Goal: Task Accomplishment & Management: Use online tool/utility

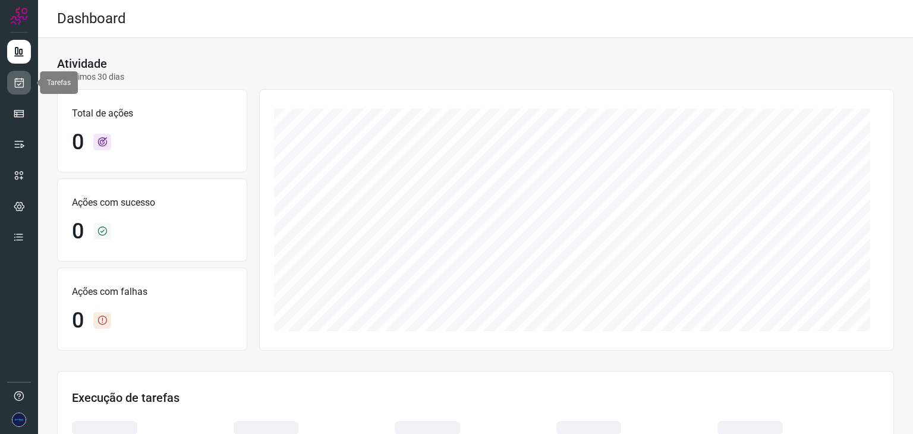
click at [20, 80] on icon at bounding box center [19, 83] width 12 height 12
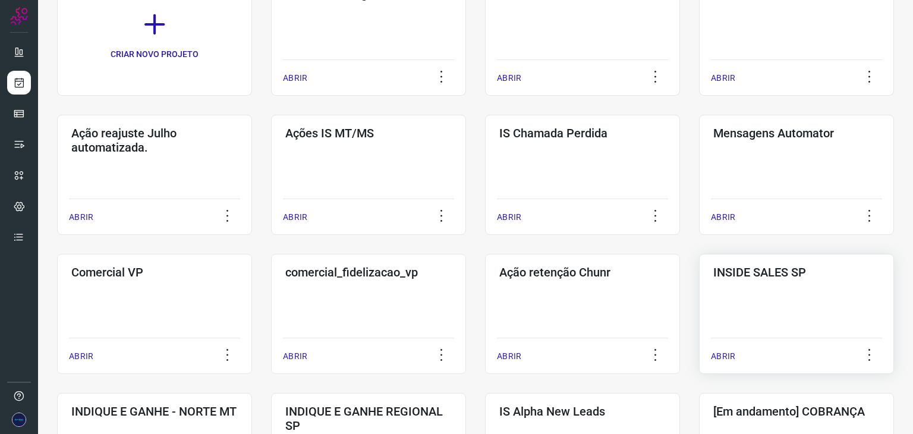
click at [723, 351] on p "ABRIR" at bounding box center [723, 356] width 24 height 12
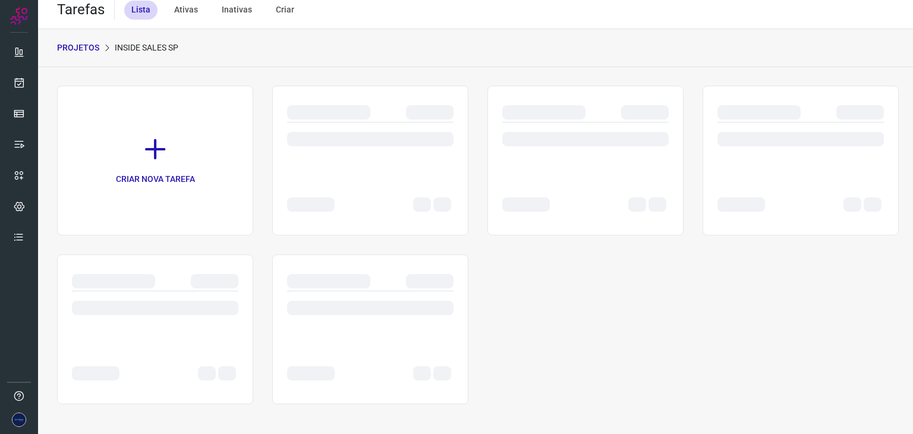
scroll to position [9, 0]
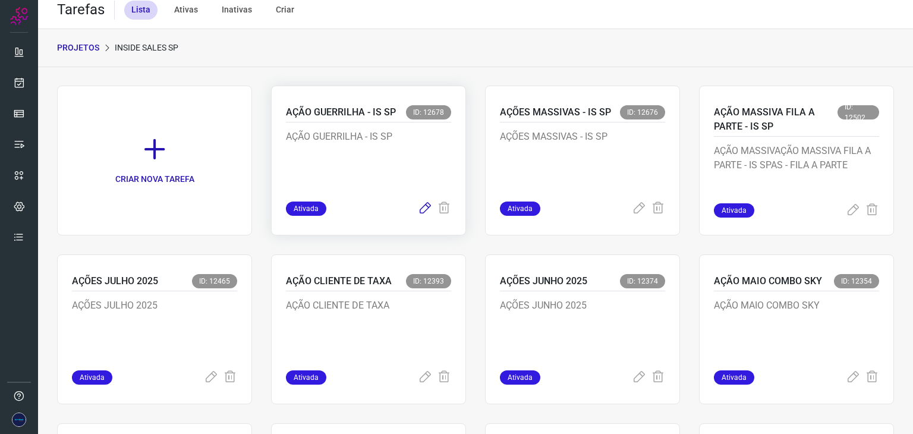
click at [418, 205] on icon at bounding box center [425, 209] width 14 height 14
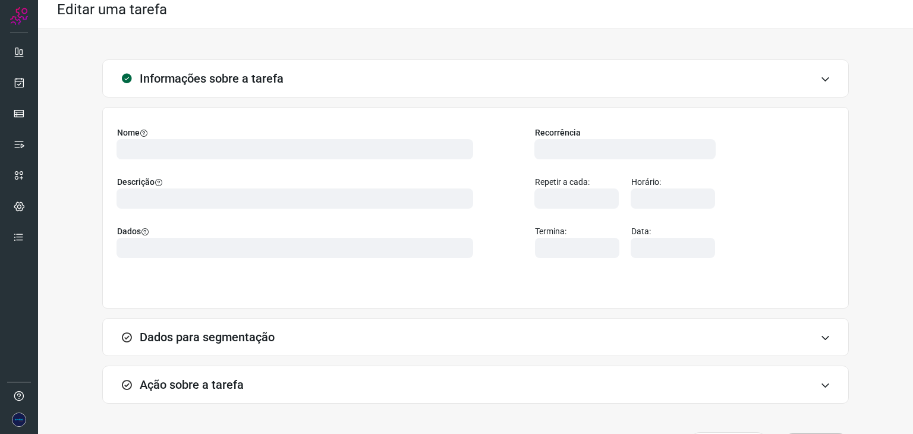
type input "524641"
type input "457466"
type input "ce0450f2-f722-4c34-a038-47adef28190d"
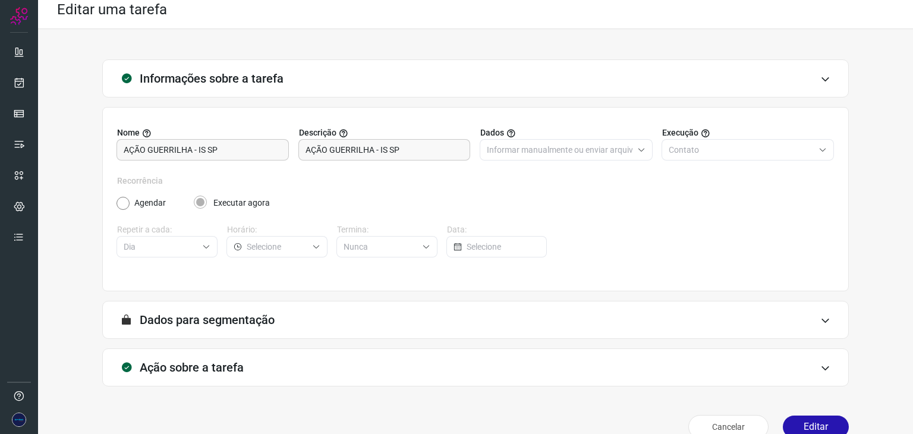
scroll to position [30, 0]
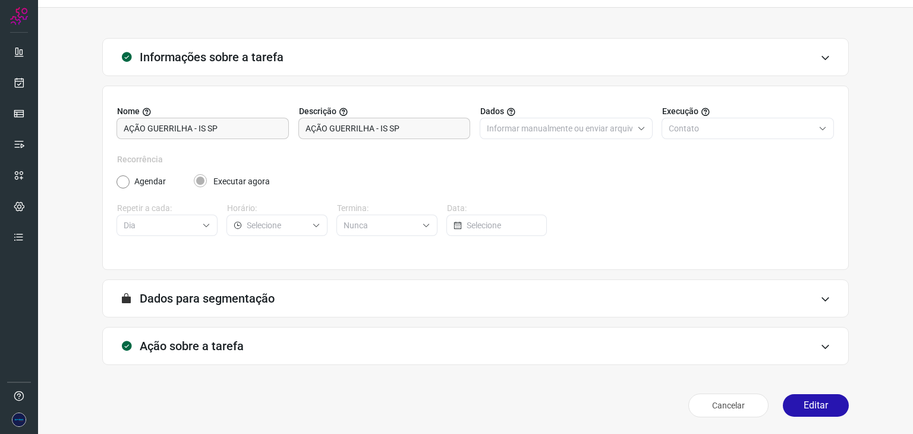
type input "API para o envio de mensagem ativa (em massa)"
click at [820, 347] on icon at bounding box center [825, 347] width 10 height 10
type input "AÇÃO GUERRILHA - INSIDE SP"
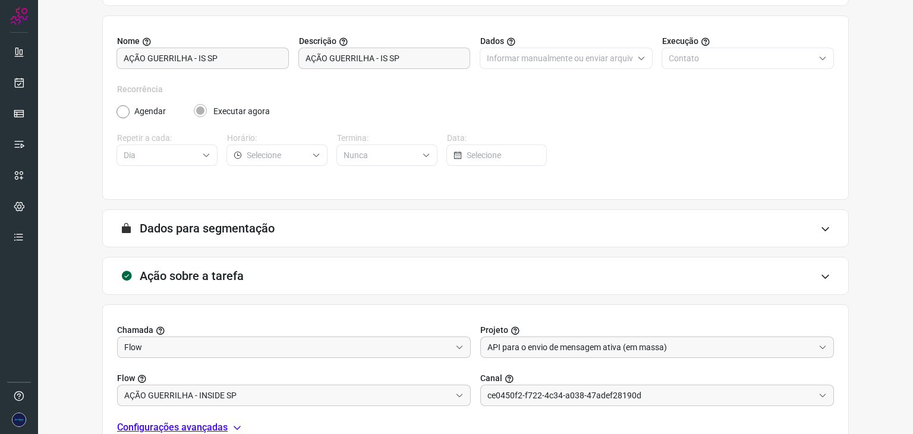
type input "Amigo 0800"
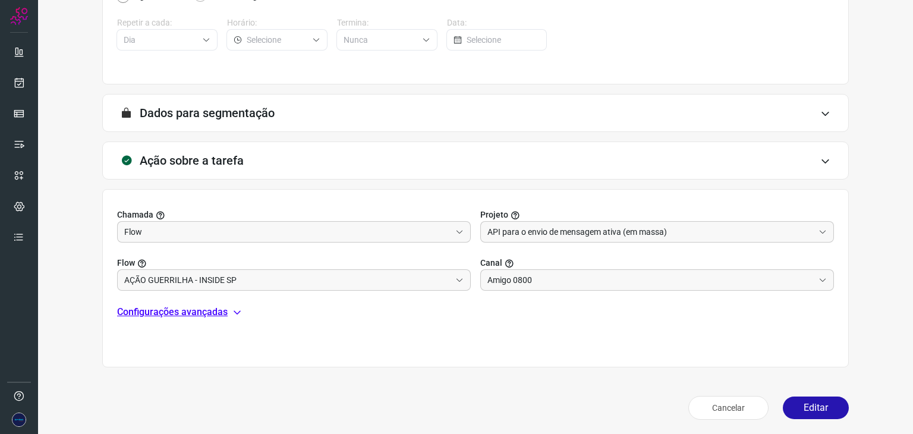
scroll to position [218, 0]
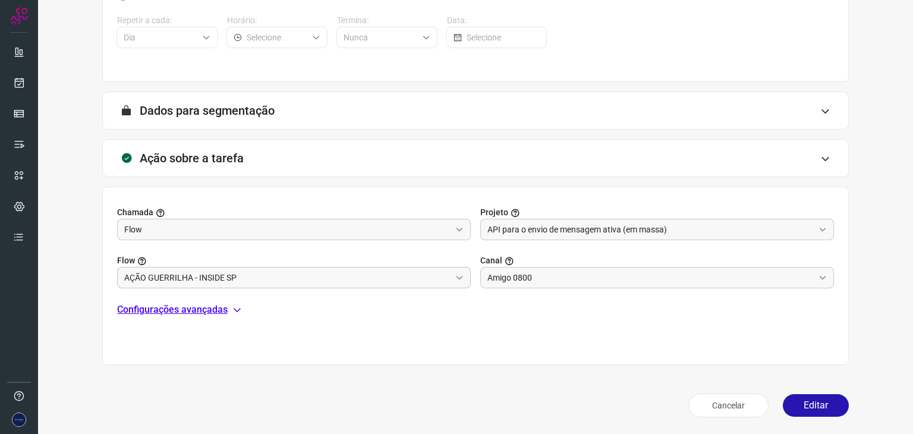
click at [296, 278] on input "AÇÃO GUERRILHA - INSIDE SP" at bounding box center [287, 278] width 326 height 20
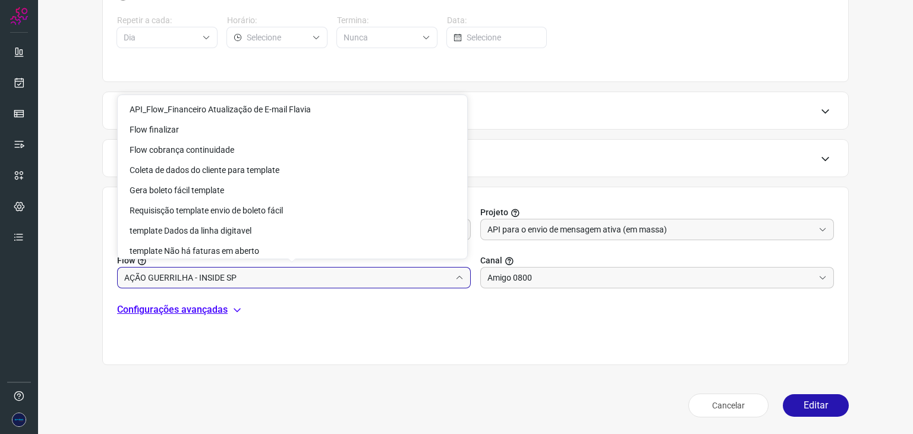
click at [296, 278] on input "AÇÃO GUERRILHA - INSIDE SP" at bounding box center [287, 278] width 326 height 20
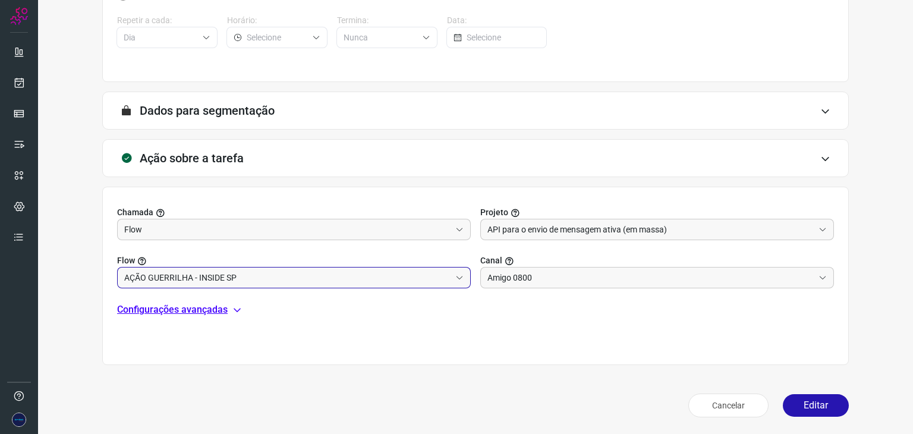
click at [296, 278] on input "AÇÃO GUERRILHA - INSIDE SP" at bounding box center [287, 278] width 326 height 20
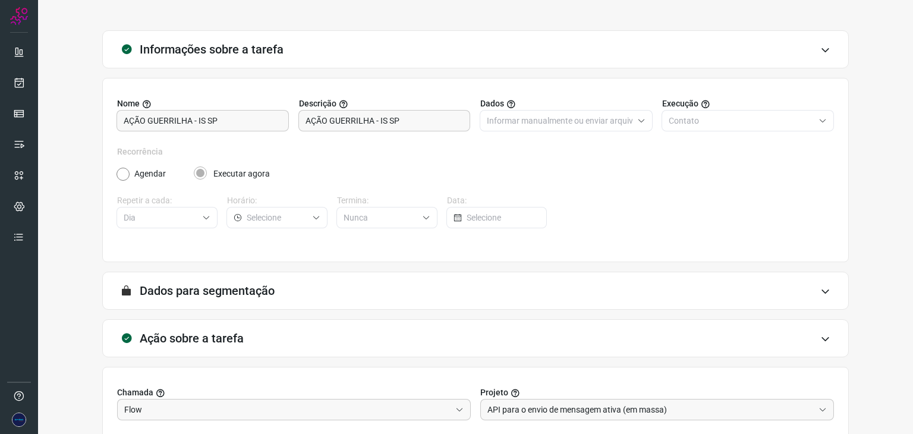
scroll to position [0, 0]
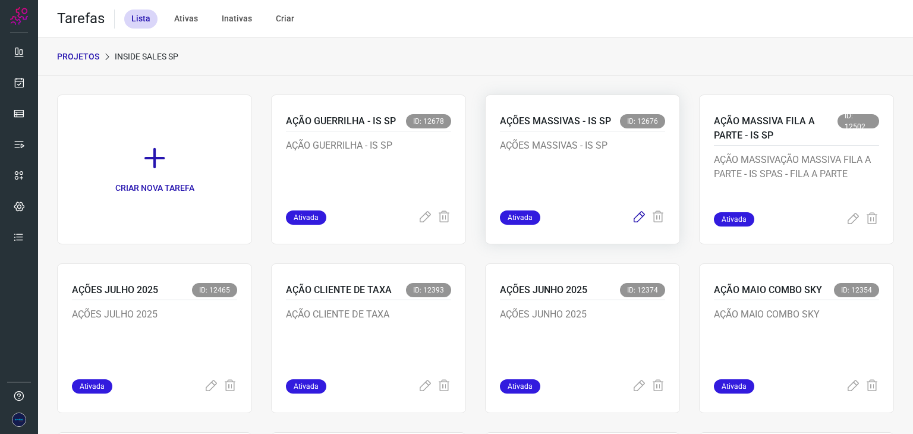
click at [632, 214] on icon at bounding box center [639, 217] width 14 height 14
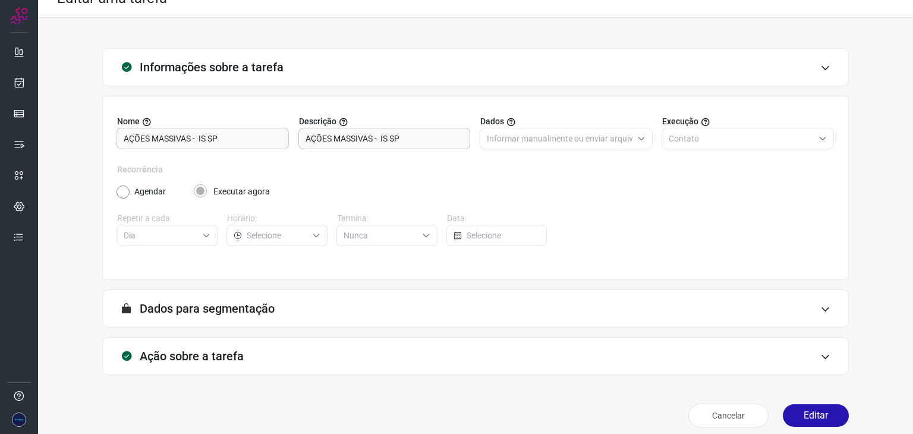
scroll to position [30, 0]
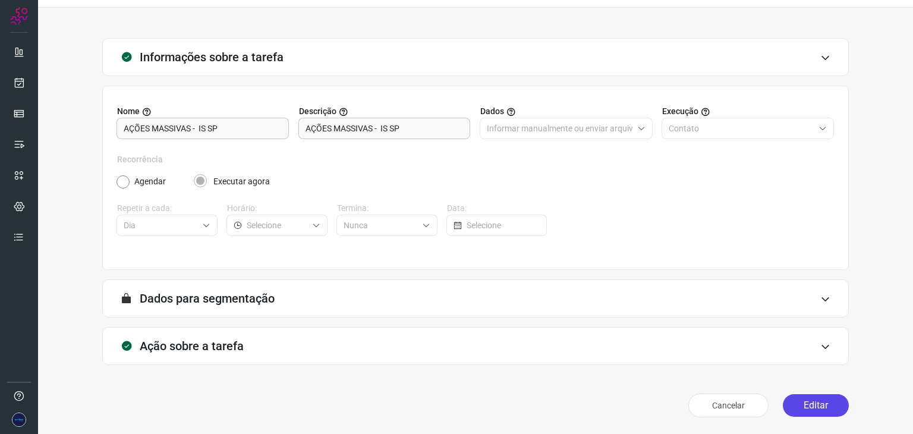
click at [817, 404] on button "Editar" at bounding box center [816, 405] width 66 height 23
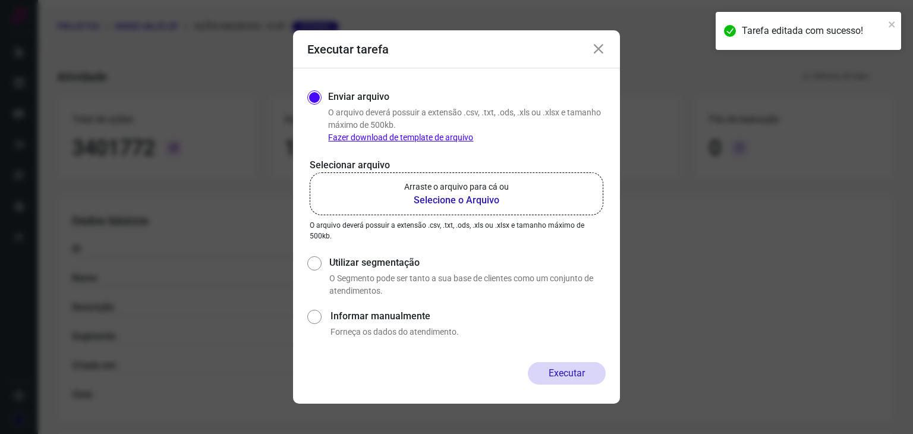
click at [453, 195] on b "Selecione o Arquivo" at bounding box center [456, 200] width 105 height 14
click at [0, 0] on input "Arraste o arquivo para cá ou Selecione o Arquivo" at bounding box center [0, 0] width 0 height 0
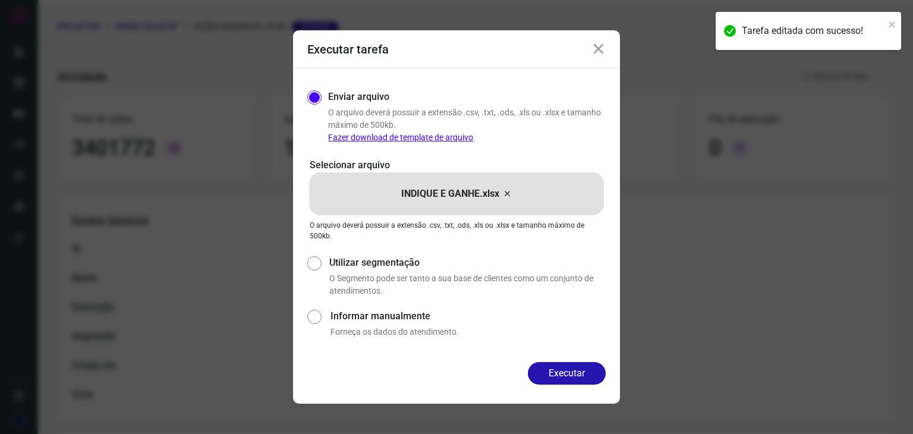
click at [578, 372] on button "Executar" at bounding box center [567, 373] width 78 height 23
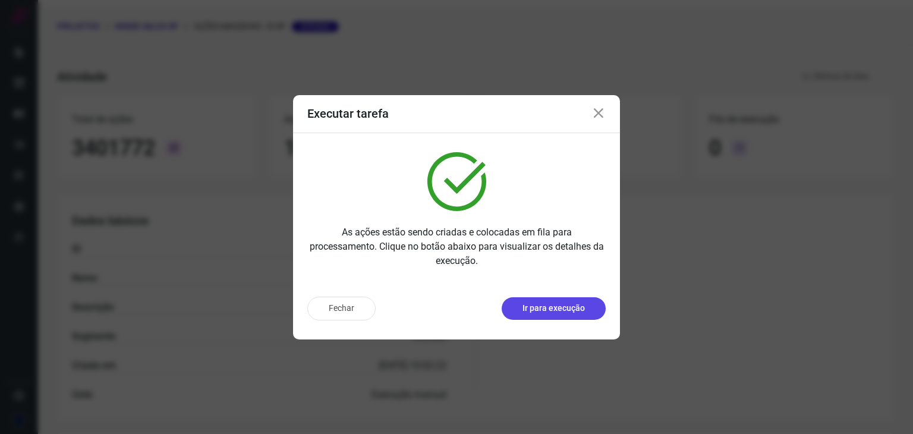
click at [553, 307] on p "Ir para execução" at bounding box center [554, 308] width 62 height 12
